Goal: Check status: Check status

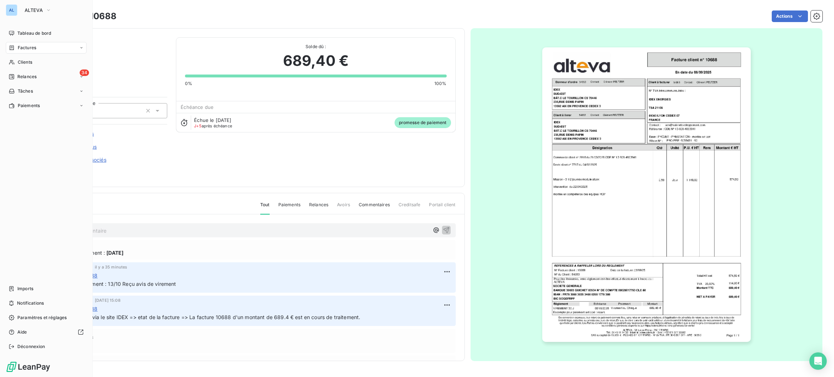
click at [20, 68] on nav "Tableau de bord Factures Clients 34 Relances Tâches Paiements" at bounding box center [46, 70] width 81 height 84
click at [25, 63] on span "Clients" at bounding box center [25, 62] width 14 height 7
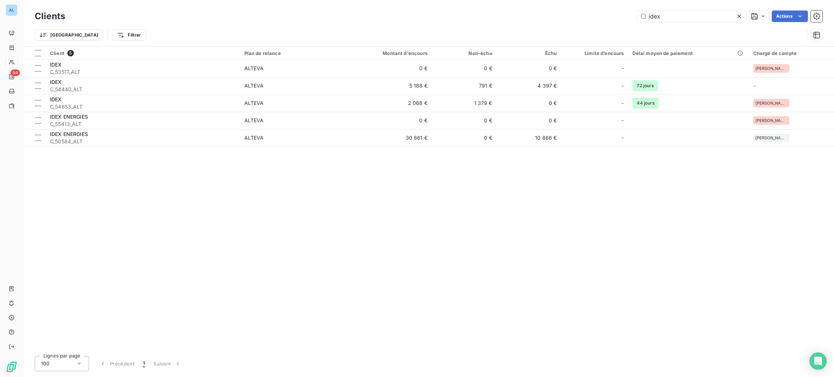
drag, startPoint x: 691, startPoint y: 16, endPoint x: 592, endPoint y: 0, distance: 99.5
click at [592, 0] on div "Clients idex Actions Trier Filtrer" at bounding box center [428, 23] width 811 height 46
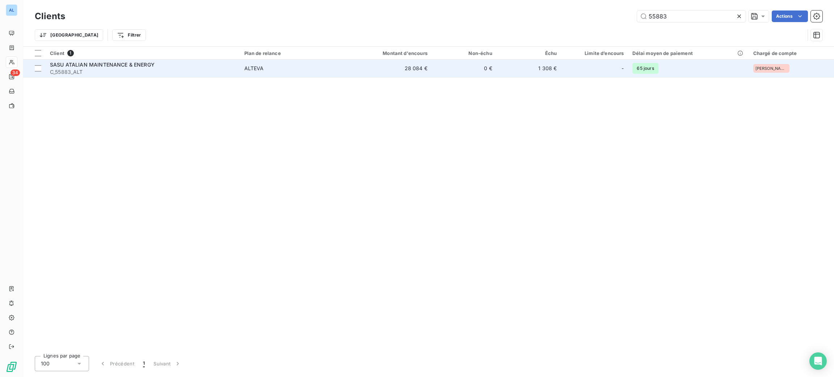
type input "55883"
click at [370, 70] on td "28 084 €" at bounding box center [388, 68] width 87 height 17
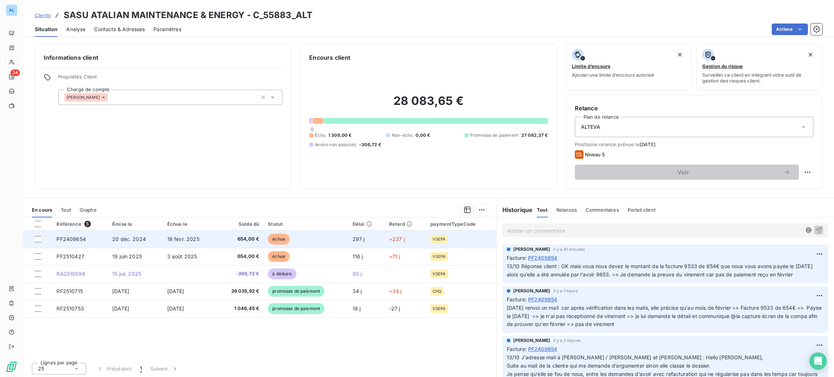
click at [286, 236] on span "échue" at bounding box center [279, 239] width 22 height 11
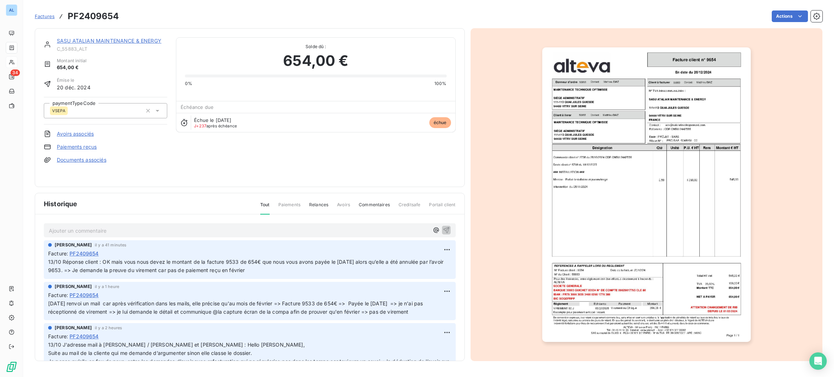
click at [205, 229] on p "Ajouter un commentaire ﻿" at bounding box center [239, 230] width 380 height 9
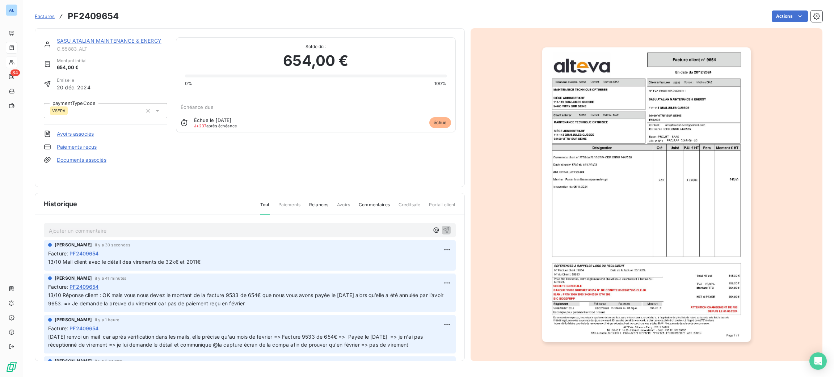
click at [204, 228] on p "Ajouter un commentaire ﻿" at bounding box center [239, 230] width 380 height 9
click at [222, 226] on p "Ajouter un commentaire ﻿" at bounding box center [239, 230] width 380 height 9
click at [223, 230] on p "Ajouter un commentaire ﻿" at bounding box center [239, 230] width 380 height 9
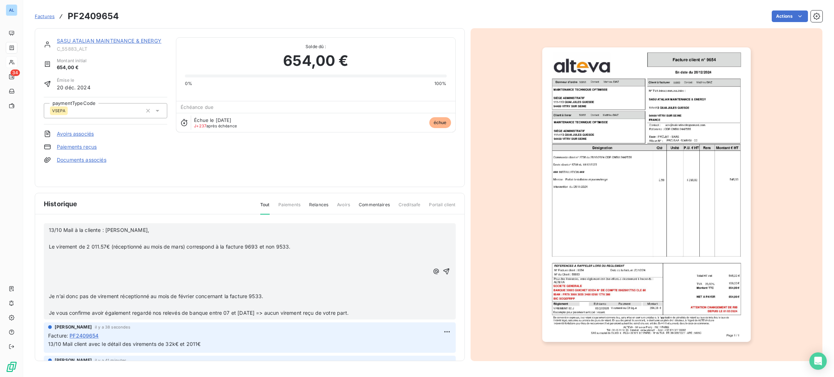
click at [59, 302] on p "﻿" at bounding box center [239, 305] width 380 height 8
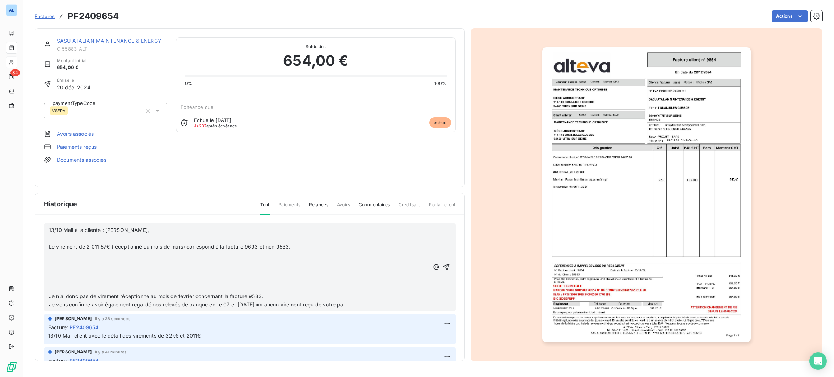
click at [60, 286] on p "﻿" at bounding box center [239, 288] width 380 height 8
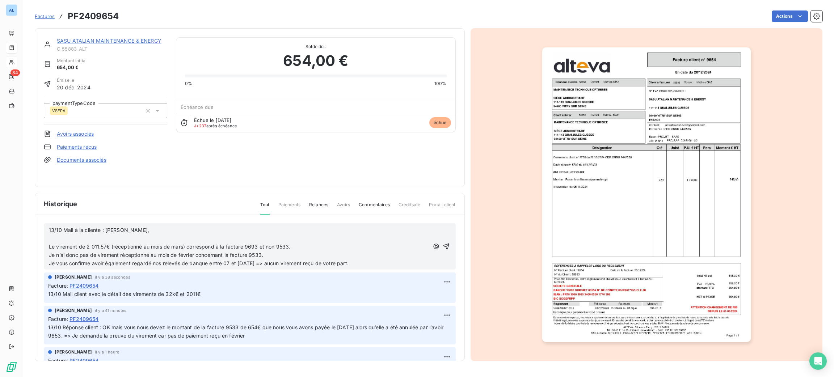
click at [72, 236] on p "﻿" at bounding box center [239, 239] width 380 height 8
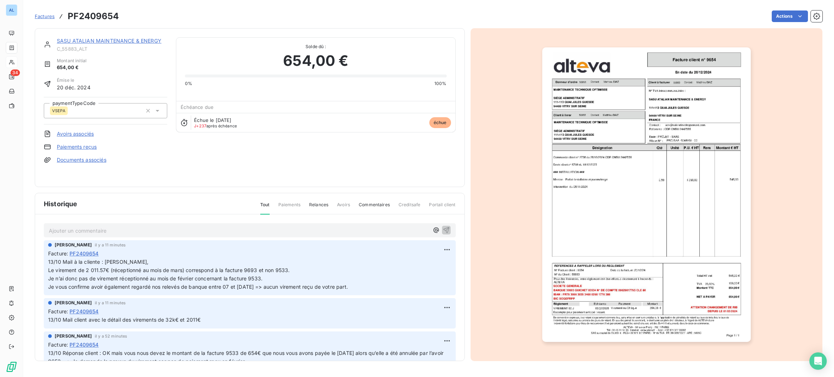
click at [499, 158] on div at bounding box center [647, 194] width 352 height 333
